Goal: Answer question/provide support: Share knowledge or assist other users

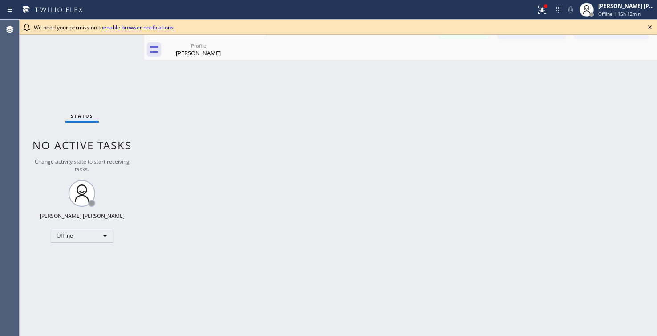
click at [94, 249] on div "Status No active tasks Change activity state to start receiving tasks. [PERSON_…" at bounding box center [82, 178] width 125 height 316
click at [104, 235] on div "Offline" at bounding box center [82, 236] width 62 height 14
click at [71, 254] on li "Available" at bounding box center [81, 259] width 60 height 11
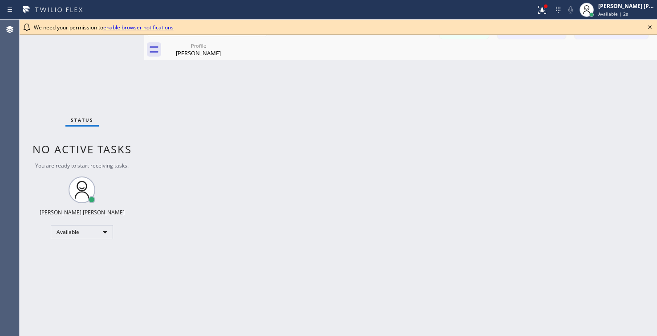
drag, startPoint x: 282, startPoint y: 272, endPoint x: 271, endPoint y: 276, distance: 11.0
click at [282, 272] on div "Back to Dashboard Change Sender ID Customers Technicians SA [PERSON_NAME] [DATE…" at bounding box center [400, 178] width 513 height 316
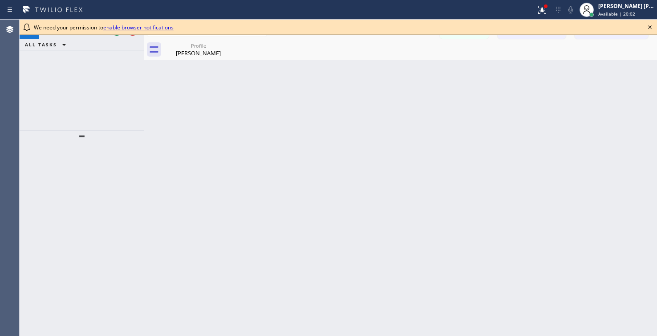
click at [651, 28] on icon at bounding box center [651, 27] width 4 height 4
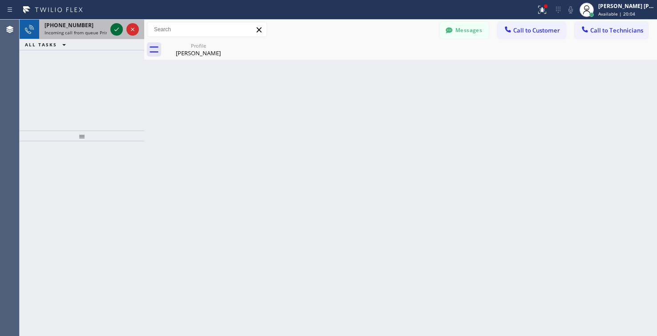
click at [118, 29] on icon at bounding box center [116, 29] width 11 height 11
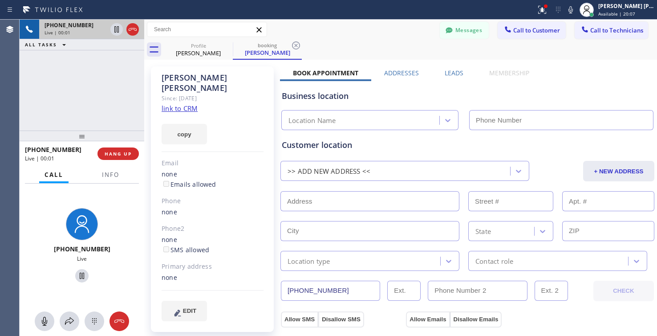
type input "[PHONE_NUMBER]"
click at [192, 104] on link "link to CRM" at bounding box center [180, 108] width 36 height 9
click at [50, 66] on div "[PHONE_NUMBER] Live | 00:16 ALL TASKS ALL TASKS ACTIVE TASKS TASKS IN WRAP UP" at bounding box center [82, 75] width 125 height 111
click at [54, 99] on div "[PHONE_NUMBER] Live | 00:27 ALL TASKS ALL TASKS ACTIVE TASKS TASKS IN WRAP UP" at bounding box center [82, 75] width 125 height 111
click at [42, 98] on div "[PHONE_NUMBER] Live | 01:00 ALL TASKS ALL TASKS ACTIVE TASKS TASKS IN WRAP UP" at bounding box center [82, 75] width 125 height 111
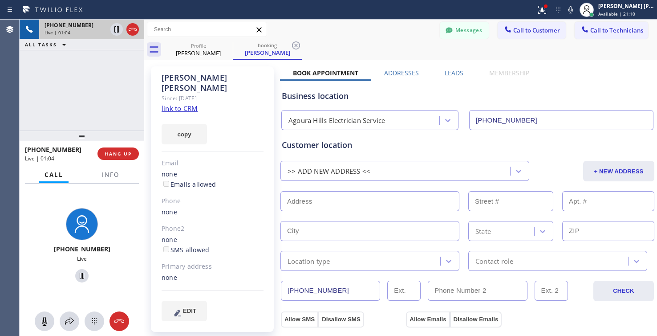
click at [56, 79] on div "[PHONE_NUMBER] Live | 01:04 ALL TASKS ALL TASKS ACTIVE TASKS TASKS IN WRAP UP" at bounding box center [82, 75] width 125 height 111
click at [47, 106] on div "[PHONE_NUMBER] Live | 02:43 ALL TASKS ALL TASKS ACTIVE TASKS TASKS IN WRAP UP" at bounding box center [82, 75] width 125 height 111
click at [58, 96] on div "[PHONE_NUMBER] Live | 02:45 ALL TASKS ALL TASKS ACTIVE TASKS TASKS IN WRAP UP" at bounding box center [82, 75] width 125 height 111
click at [56, 90] on div "[PHONE_NUMBER] Live | 02:48 ALL TASKS ALL TASKS ACTIVE TASKS TASKS IN WRAP UP" at bounding box center [82, 75] width 125 height 111
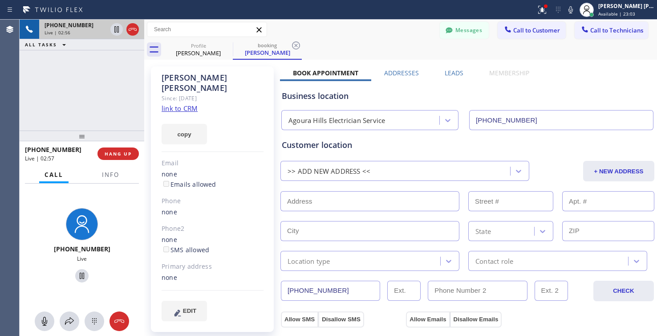
click at [54, 94] on div "[PHONE_NUMBER] Live | 02:56 ALL TASKS ALL TASKS ACTIVE TASKS TASKS IN WRAP UP" at bounding box center [82, 75] width 125 height 111
click at [43, 108] on div "[PHONE_NUMBER] Live | 02:59 ALL TASKS ALL TASKS ACTIVE TASKS TASKS IN WRAP UP" at bounding box center [82, 75] width 125 height 111
click at [134, 151] on button "HANG UP" at bounding box center [118, 153] width 41 height 12
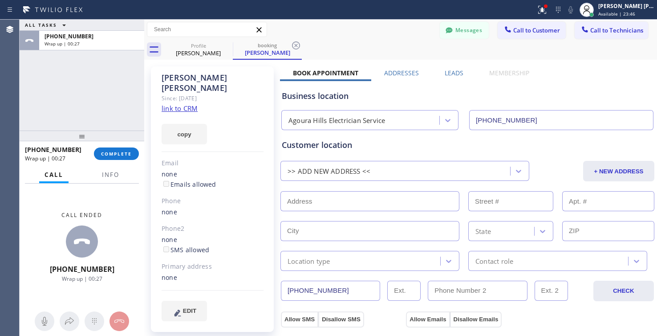
click at [261, 290] on div "[PERSON_NAME] Since: [DATE] link to CRM copy Email none Emails allowed Phone no…" at bounding box center [212, 198] width 123 height 265
drag, startPoint x: 229, startPoint y: 325, endPoint x: 188, endPoint y: 299, distance: 48.7
click at [122, 151] on span "COMPLETE" at bounding box center [116, 154] width 31 height 6
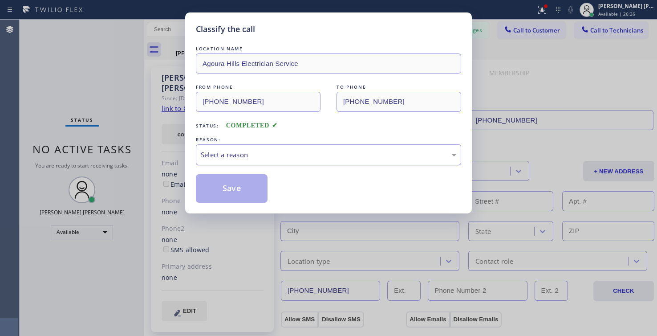
click at [221, 152] on div "Select a reason" at bounding box center [329, 155] width 256 height 10
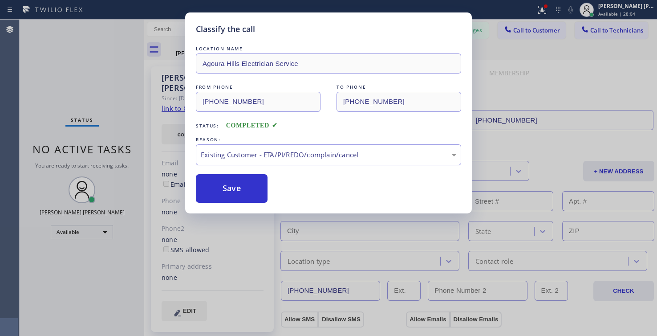
drag, startPoint x: 86, startPoint y: 282, endPoint x: 78, endPoint y: 282, distance: 9.0
click at [86, 282] on div "Classify the call LOCATION NAME Agoura Hills Electrician Service FROM PHONE [PH…" at bounding box center [328, 168] width 657 height 336
click at [218, 187] on button "Save" at bounding box center [232, 188] width 72 height 29
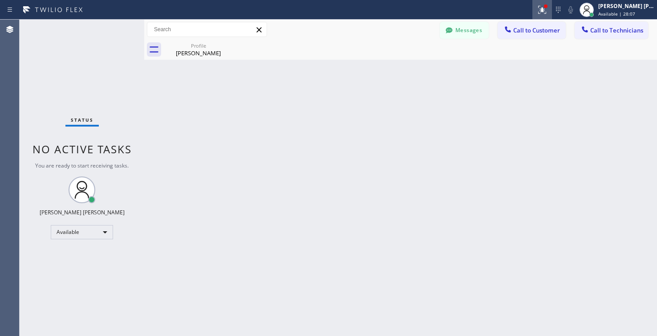
click at [540, 15] on button at bounding box center [543, 10] width 20 height 20
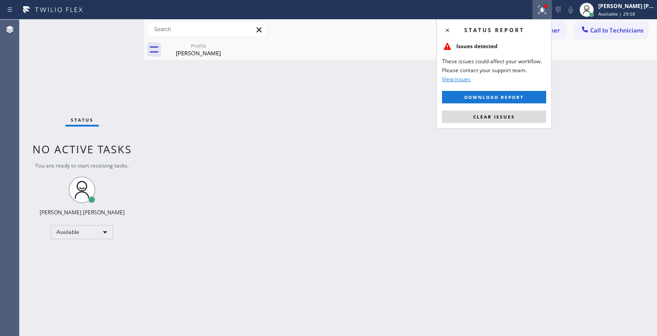
drag, startPoint x: 201, startPoint y: 295, endPoint x: 196, endPoint y: 297, distance: 5.4
click at [201, 295] on div "Back to Dashboard Change Sender ID Customers Technicians SA [PERSON_NAME] [DATE…" at bounding box center [400, 178] width 513 height 316
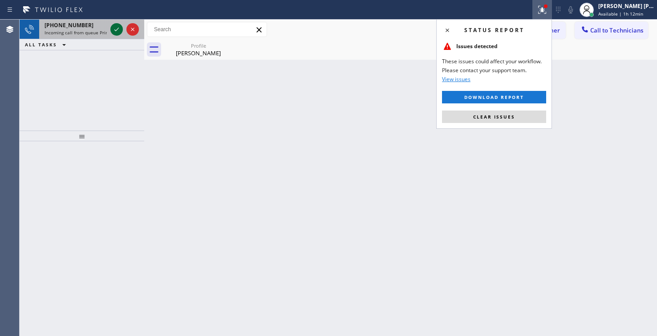
click at [110, 30] on div at bounding box center [116, 29] width 12 height 11
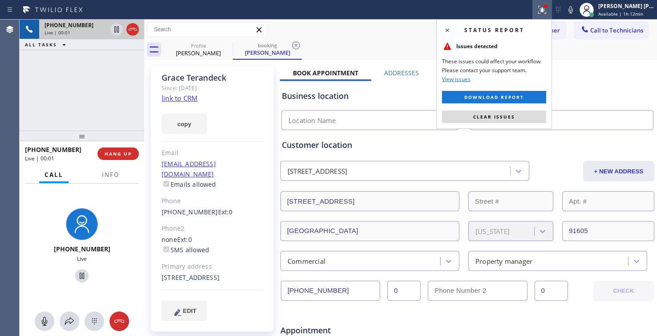
type input "[PHONE_NUMBER]"
click at [545, 8] on div at bounding box center [545, 6] width 5 height 5
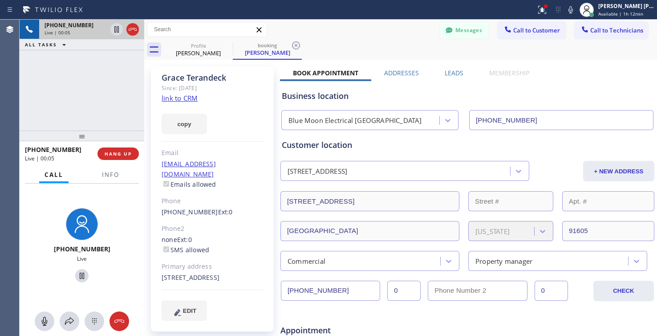
click at [172, 99] on link "link to CRM" at bounding box center [180, 98] width 36 height 9
click at [57, 89] on div "[PHONE_NUMBER] Live | 00:09 ALL TASKS ALL TASKS ACTIVE TASKS TASKS IN WRAP UP" at bounding box center [82, 75] width 125 height 111
click at [73, 107] on div "[PHONE_NUMBER] Live | 00:12 ALL TASKS ALL TASKS ACTIVE TASKS TASKS IN WRAP UP" at bounding box center [82, 75] width 125 height 111
drag, startPoint x: 39, startPoint y: 95, endPoint x: 50, endPoint y: 93, distance: 11.0
click at [39, 95] on div "[PHONE_NUMBER] Live | 00:15 ALL TASKS ALL TASKS ACTIVE TASKS TASKS IN WRAP UP" at bounding box center [82, 75] width 125 height 111
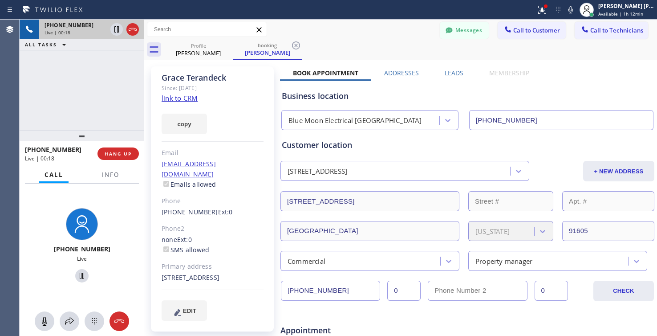
click at [63, 74] on div "[PHONE_NUMBER] Live | 00:18 ALL TASKS ALL TASKS ACTIVE TASKS TASKS IN WRAP UP" at bounding box center [82, 75] width 125 height 111
drag, startPoint x: 49, startPoint y: 106, endPoint x: 135, endPoint y: 49, distance: 103.5
click at [49, 106] on div "[PHONE_NUMBER] Live | 00:36 ALL TASKS ALL TASKS ACTIVE TASKS TASKS IN WRAP UP" at bounding box center [82, 75] width 125 height 111
click at [52, 82] on div "[PHONE_NUMBER] Live | 01:02 ALL TASKS ALL TASKS ACTIVE TASKS TASKS IN WRAP UP" at bounding box center [82, 75] width 125 height 111
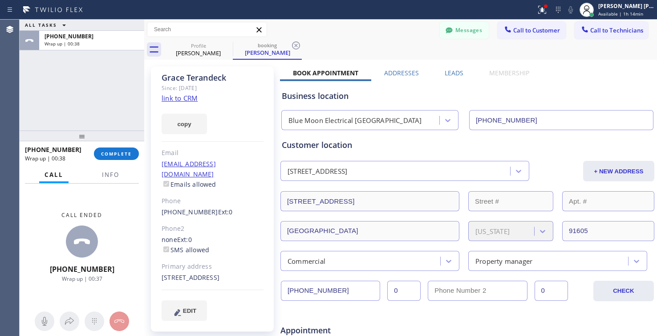
click at [45, 111] on div "ALL TASKS ALL TASKS ACTIVE TASKS TASKS IN WRAP UP [PHONE_NUMBER] Wrap up | 00:38" at bounding box center [82, 75] width 125 height 111
click at [129, 155] on span "COMPLETE" at bounding box center [116, 154] width 31 height 6
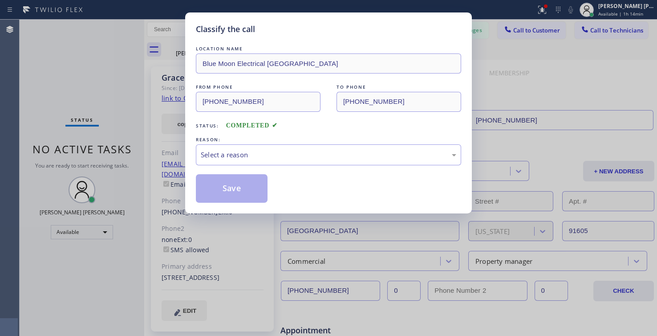
click at [265, 137] on div "REASON:" at bounding box center [328, 139] width 265 height 9
click at [273, 163] on div "Select a reason" at bounding box center [328, 154] width 265 height 21
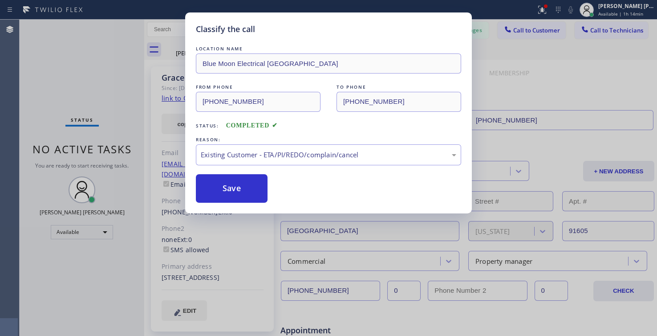
drag, startPoint x: 273, startPoint y: 204, endPoint x: 137, endPoint y: 94, distance: 175.4
click at [233, 188] on button "Save" at bounding box center [232, 188] width 72 height 29
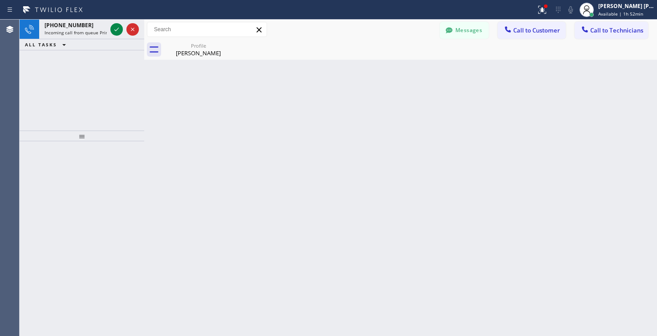
drag, startPoint x: 52, startPoint y: 86, endPoint x: 81, endPoint y: 66, distance: 35.0
click at [52, 86] on div "[PHONE_NUMBER] Incoming call from queue Primary EL ALL TASKS ALL TASKS ACTIVE T…" at bounding box center [82, 75] width 125 height 111
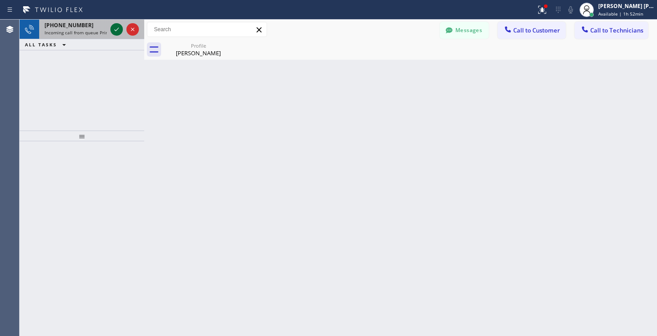
click at [113, 24] on icon at bounding box center [116, 29] width 11 height 11
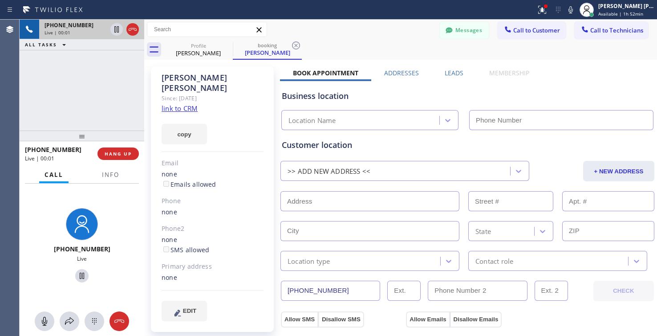
type input "[PHONE_NUMBER]"
click at [119, 91] on div "[PHONE_NUMBER] Live | 00:09 ALL TASKS ALL TASKS ACTIVE TASKS TASKS IN WRAP UP" at bounding box center [82, 75] width 125 height 111
click at [58, 68] on div "[PHONE_NUMBER] Live | 00:21 ALL TASKS ALL TASKS ACTIVE TASKS TASKS IN WRAP UP" at bounding box center [82, 75] width 125 height 111
click at [66, 79] on div "[PHONE_NUMBER] Live | 00:32 ALL TASKS ALL TASKS ACTIVE TASKS TASKS IN WRAP UP" at bounding box center [82, 75] width 125 height 111
click at [81, 63] on div "[PHONE_NUMBER] Live | 00:34 ALL TASKS ALL TASKS ACTIVE TASKS TASKS IN WRAP UP" at bounding box center [82, 75] width 125 height 111
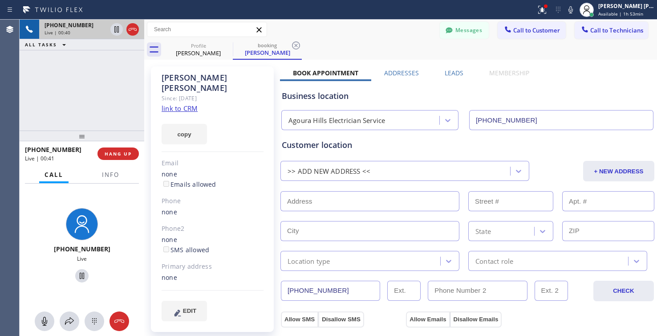
click at [61, 74] on div "[PHONE_NUMBER] Live | 00:40 ALL TASKS ALL TASKS ACTIVE TASKS TASKS IN WRAP UP" at bounding box center [82, 75] width 125 height 111
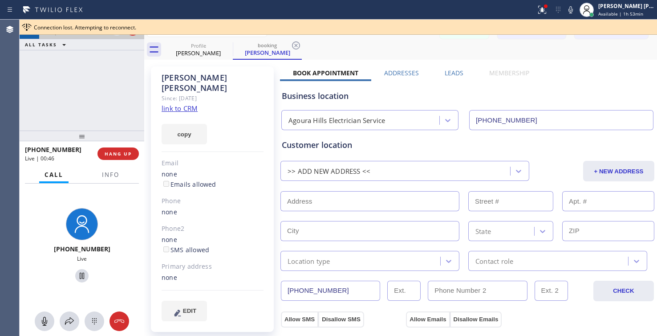
click at [88, 106] on div "[PHONE_NUMBER] Live | 00:46 ALL TASKS ALL TASKS ACTIVE TASKS TASKS IN WRAP UP" at bounding box center [82, 75] width 125 height 111
click at [77, 276] on icon at bounding box center [82, 275] width 11 height 11
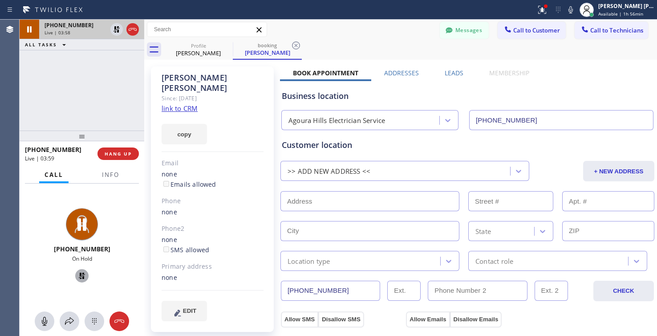
click at [18, 265] on div "Agent Desktop" at bounding box center [10, 178] width 20 height 316
click at [47, 72] on div "[PHONE_NUMBER] Live | 04:31 ALL TASKS ALL TASKS ACTIVE TASKS TASKS IN WRAP UP" at bounding box center [82, 75] width 125 height 111
click at [27, 267] on div at bounding box center [82, 276] width 118 height 18
drag, startPoint x: 35, startPoint y: 317, endPoint x: 41, endPoint y: 294, distance: 24.1
click at [35, 317] on div at bounding box center [45, 321] width 20 height 11
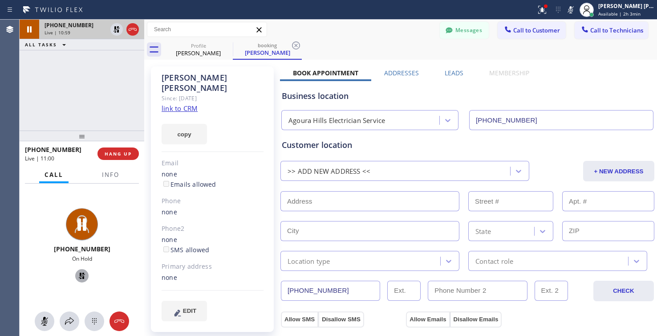
click at [30, 257] on div "On Hold" at bounding box center [82, 259] width 118 height 8
click at [79, 277] on icon at bounding box center [82, 276] width 6 height 6
click at [50, 322] on div at bounding box center [45, 321] width 20 height 11
drag, startPoint x: 18, startPoint y: 241, endPoint x: 18, endPoint y: 226, distance: 14.7
click at [18, 241] on div "Agent Desktop" at bounding box center [9, 178] width 19 height 316
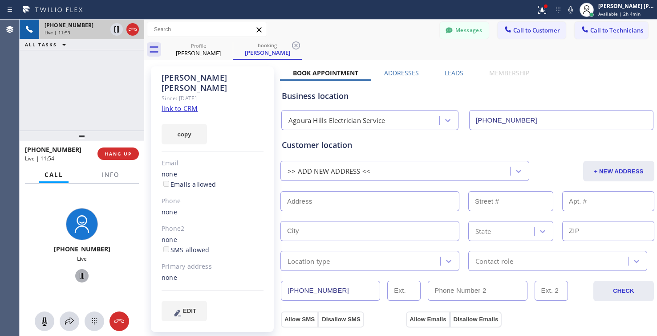
click at [274, 241] on div "[PERSON_NAME] Since: [DATE] link to CRM copy Email none Emails allowed Phone no…" at bounding box center [213, 198] width 125 height 265
click at [41, 96] on div "[PHONE_NUMBER] Live | 12:00 ALL TASKS ALL TASKS ACTIVE TASKS TASKS IN WRAP UP" at bounding box center [82, 75] width 125 height 111
click at [37, 83] on div "[PHONE_NUMBER] Live | 12:23 ALL TASKS ALL TASKS ACTIVE TASKS TASKS IN WRAP UP" at bounding box center [82, 75] width 125 height 111
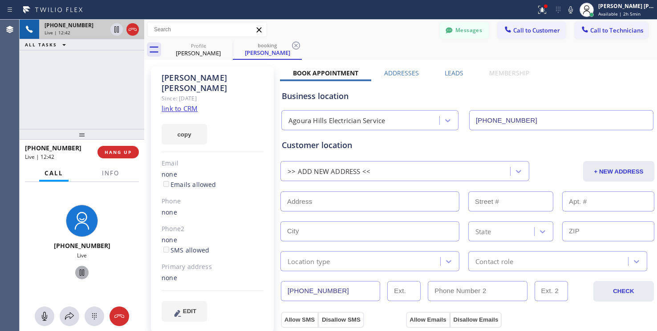
click at [46, 83] on div "[PHONE_NUMBER] Live | 12:42 ALL TASKS ALL TASKS ACTIVE TASKS TASKS IN WRAP UP" at bounding box center [82, 74] width 125 height 109
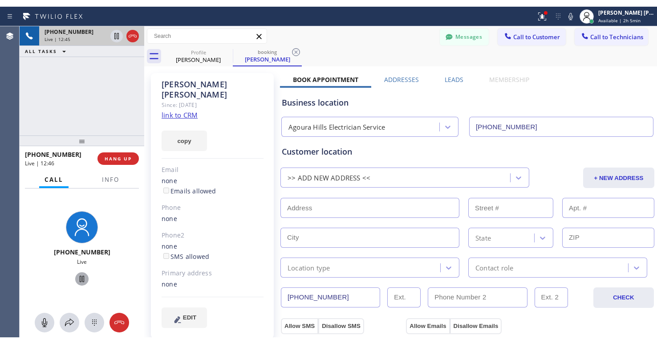
scroll to position [89, 0]
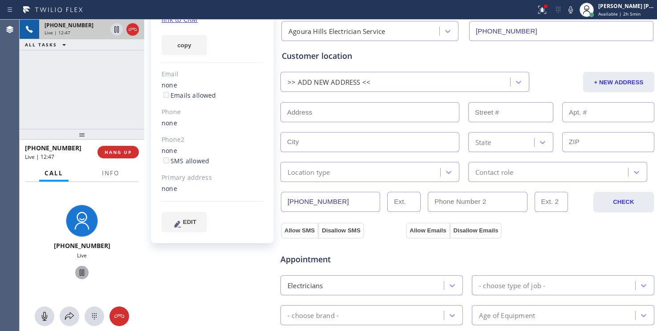
click at [78, 95] on div "[PHONE_NUMBER] Live | 12:47 ALL TASKS ALL TASKS ACTIVE TASKS TASKS IN WRAP UP" at bounding box center [82, 74] width 125 height 109
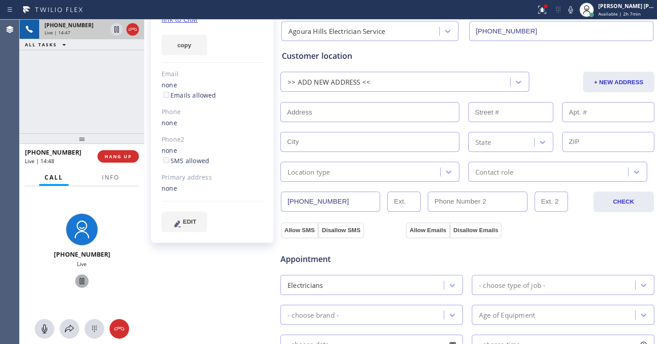
click at [63, 110] on div "[PHONE_NUMBER] Live | 14:47 ALL TASKS ALL TASKS ACTIVE TASKS TASKS IN WRAP UP" at bounding box center [82, 77] width 125 height 114
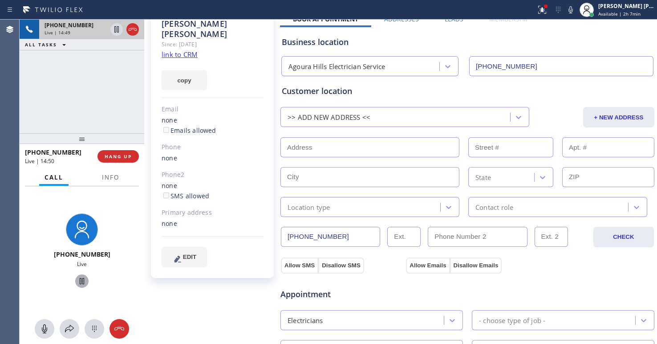
scroll to position [0, 0]
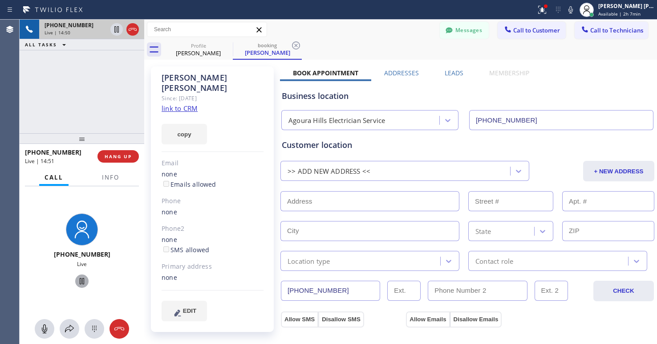
click at [61, 105] on div "[PHONE_NUMBER] Live | 14:50 ALL TASKS ALL TASKS ACTIVE TASKS TASKS IN WRAP UP" at bounding box center [82, 77] width 125 height 114
click at [90, 93] on div "[PHONE_NUMBER] Live | 14:52 ALL TASKS ALL TASKS ACTIVE TASKS TASKS IN WRAP UP" at bounding box center [82, 77] width 125 height 114
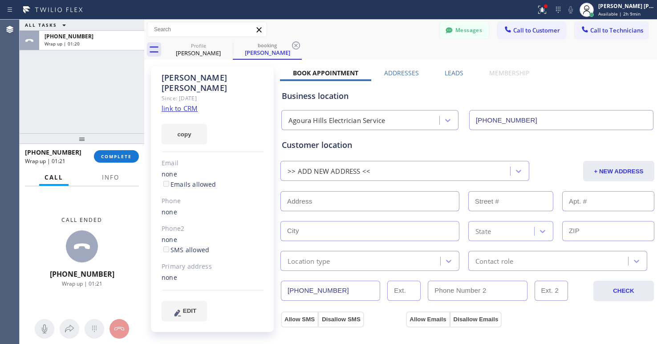
click at [40, 292] on div "Call ended [PHONE_NUMBER] Wrap up | 01:21" at bounding box center [82, 251] width 125 height 131
click at [114, 158] on span "COMPLETE" at bounding box center [116, 156] width 31 height 6
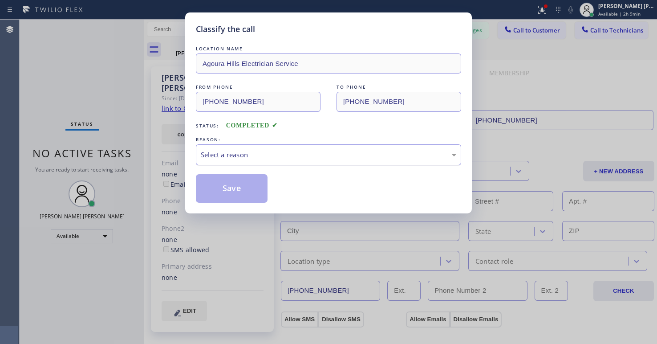
click at [215, 162] on div "Select a reason" at bounding box center [328, 154] width 265 height 21
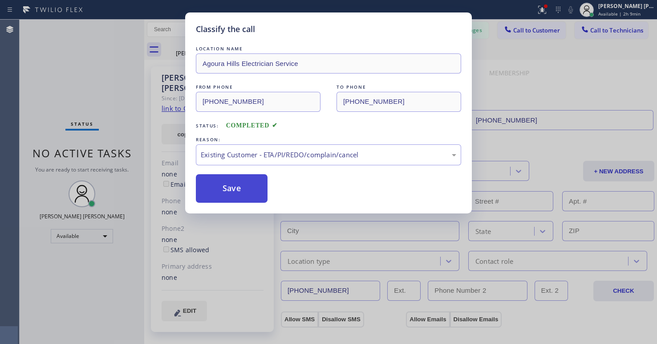
click at [224, 193] on button "Save" at bounding box center [232, 188] width 72 height 29
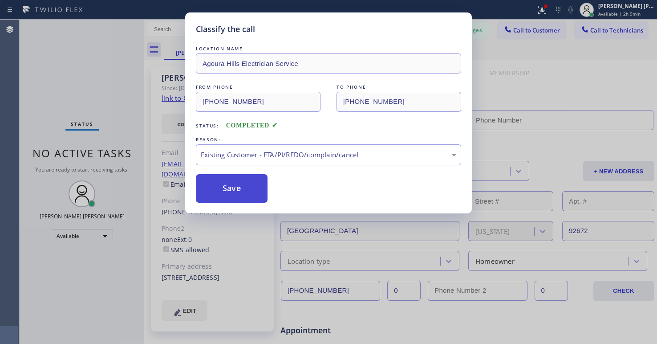
click at [224, 193] on button "Save" at bounding box center [232, 188] width 72 height 29
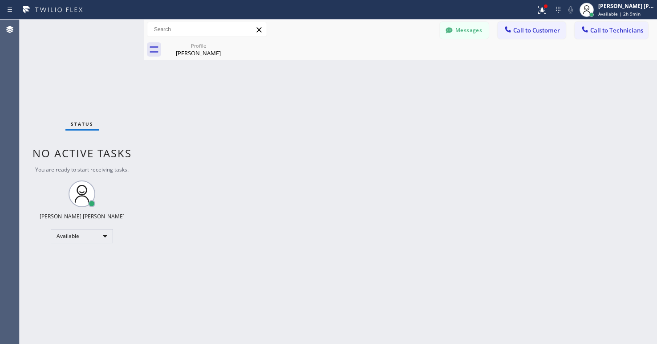
click at [106, 228] on div "Status No active tasks You are ready to start receiving tasks. [PERSON_NAME] [P…" at bounding box center [82, 182] width 125 height 324
click at [98, 233] on div "Available" at bounding box center [82, 236] width 62 height 14
click at [97, 247] on li "Offline" at bounding box center [81, 248] width 60 height 11
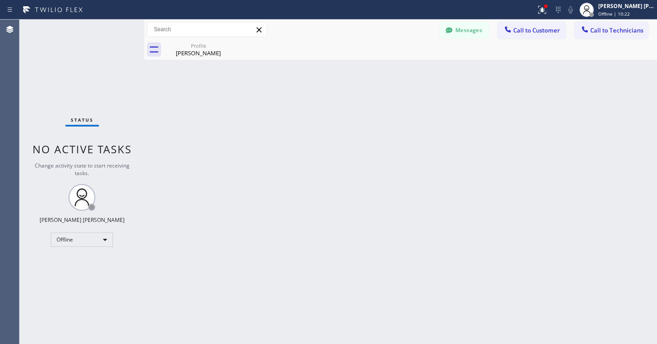
click at [246, 296] on div "Back to Dashboard Change Sender ID Customers Technicians SA [PERSON_NAME] [DATE…" at bounding box center [400, 182] width 513 height 324
drag, startPoint x: 109, startPoint y: 290, endPoint x: 225, endPoint y: 315, distance: 119.2
click at [109, 290] on div "Status No active tasks Change activity state to start receiving tasks. [PERSON_…" at bounding box center [82, 182] width 125 height 324
click at [100, 238] on div "Offline" at bounding box center [82, 240] width 62 height 14
click at [95, 258] on li "Available" at bounding box center [81, 263] width 60 height 11
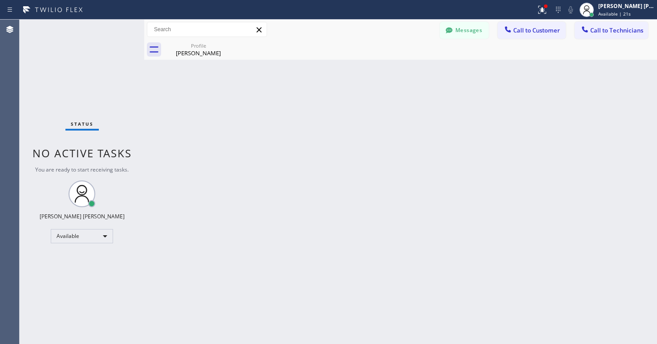
drag, startPoint x: 384, startPoint y: 188, endPoint x: 29, endPoint y: 125, distance: 360.2
click at [384, 188] on div "Back to Dashboard Change Sender ID Customers Technicians SA [PERSON_NAME] [DATE…" at bounding box center [400, 182] width 513 height 324
click at [249, 147] on div "Back to Dashboard Change Sender ID Customers Technicians SA [PERSON_NAME] [DATE…" at bounding box center [400, 182] width 513 height 324
click at [543, 204] on div "Back to Dashboard Change Sender ID Customers Technicians SA [PERSON_NAME] [DATE…" at bounding box center [400, 182] width 513 height 324
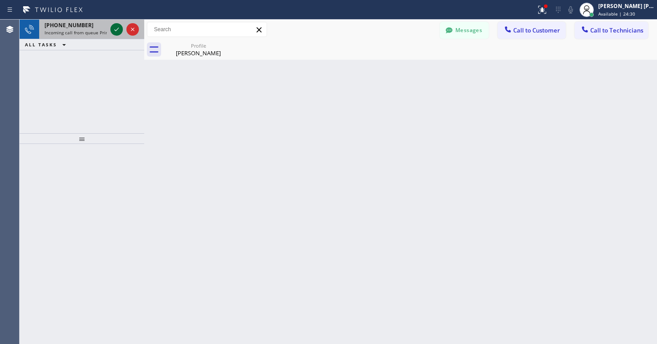
click at [116, 31] on icon at bounding box center [116, 29] width 11 height 11
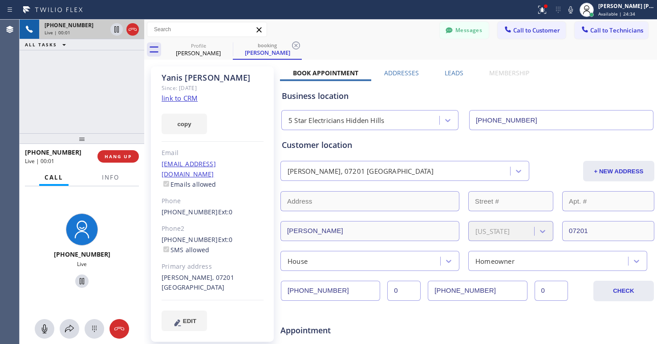
type input "[PHONE_NUMBER]"
click at [194, 98] on link "link to CRM" at bounding box center [180, 98] width 36 height 9
click at [57, 98] on div "[PHONE_NUMBER] Live | 00:16 ALL TASKS ALL TASKS ACTIVE TASKS TASKS IN WRAP UP" at bounding box center [82, 77] width 125 height 114
drag, startPoint x: 83, startPoint y: 103, endPoint x: 109, endPoint y: 0, distance: 106.2
click at [83, 103] on div "[PHONE_NUMBER] Live | 00:20 ALL TASKS ALL TASKS ACTIVE TASKS TASKS IN WRAP UP" at bounding box center [82, 77] width 125 height 114
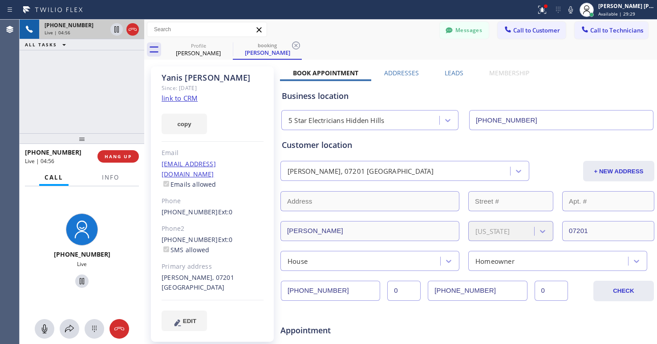
click at [118, 259] on div "[PHONE_NUMBER] Live" at bounding box center [82, 251] width 125 height 131
click at [42, 322] on button at bounding box center [45, 329] width 20 height 20
click at [118, 333] on icon at bounding box center [119, 328] width 11 height 11
